Goal: Find specific page/section: Find specific page/section

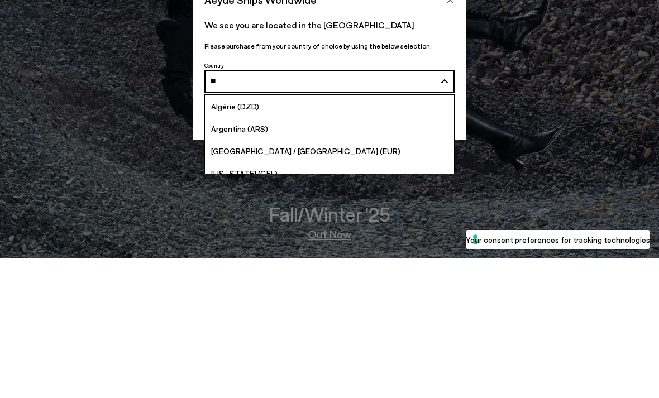
type input "***"
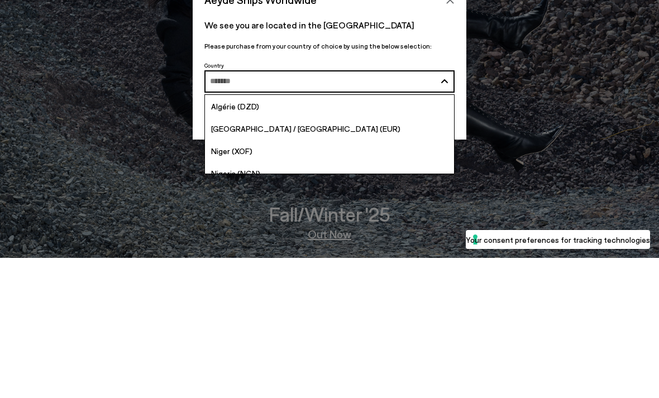
scroll to position [140, 0]
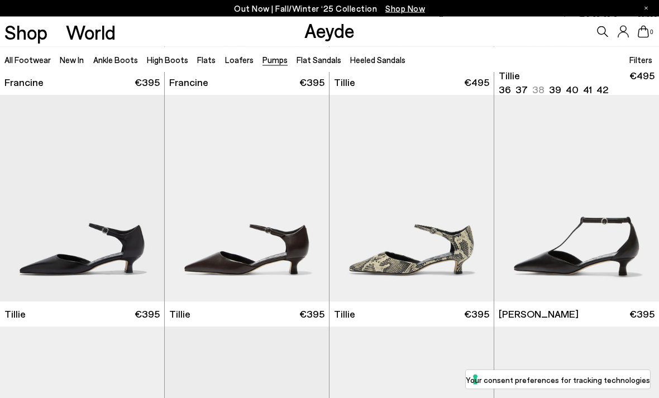
scroll to position [211, 0]
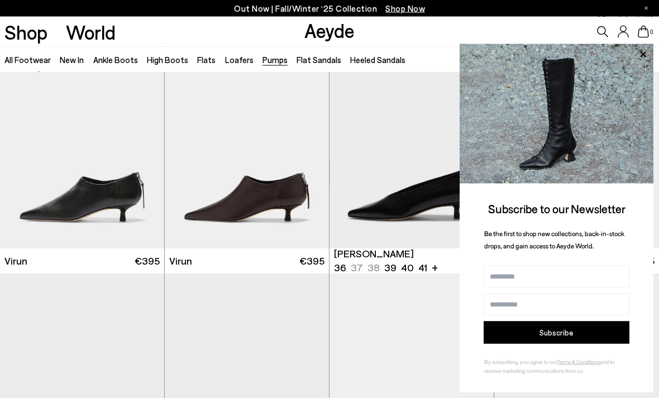
scroll to position [955, 0]
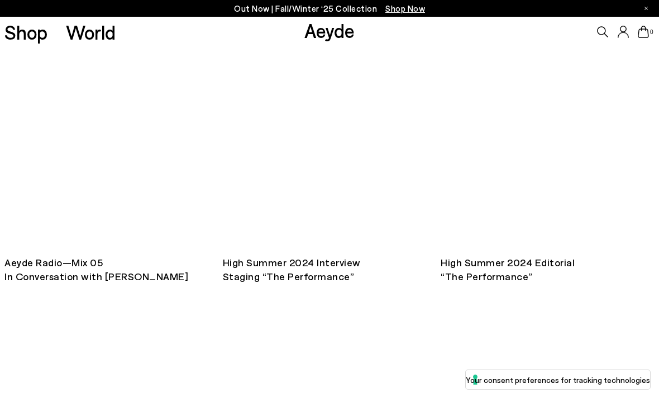
scroll to position [2323, 0]
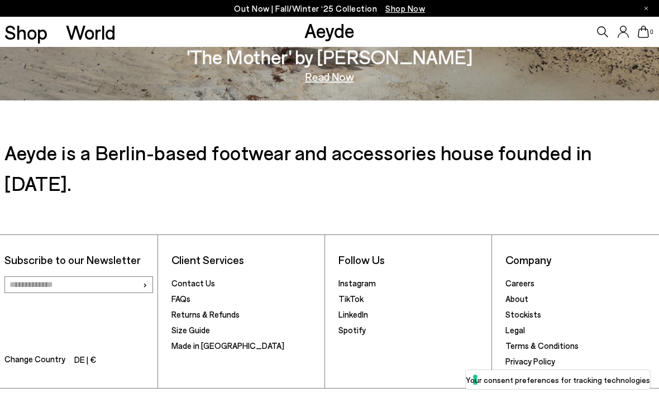
scroll to position [1653, 0]
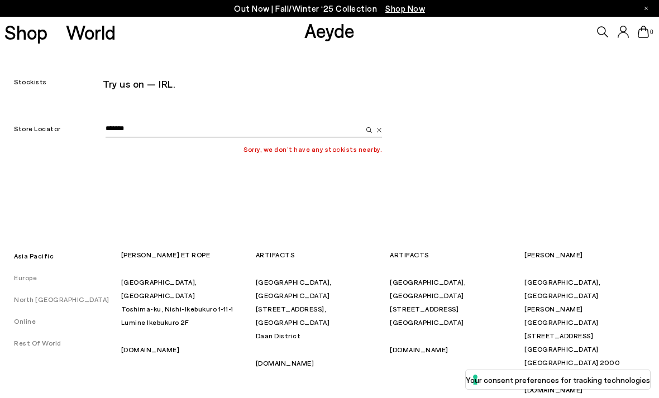
click at [367, 129] on button "submit" at bounding box center [367, 129] width 11 height 17
type input "*"
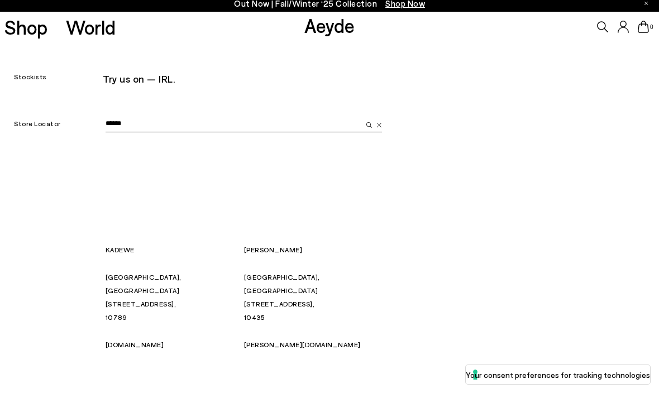
type input "******"
click at [367, 124] on button "submit" at bounding box center [367, 129] width 11 height 17
click at [367, 129] on button "submit" at bounding box center [367, 129] width 11 height 17
